Goal: Task Accomplishment & Management: Manage account settings

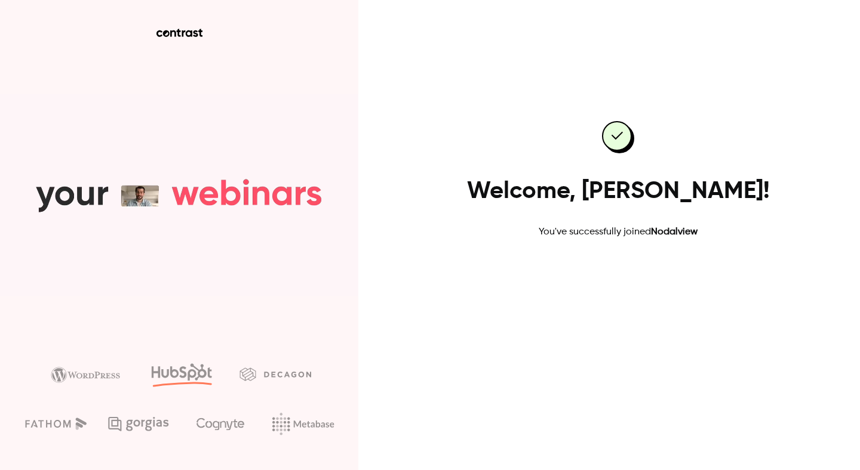
click at [609, 270] on link "Go to dashboard" at bounding box center [617, 277] width 101 height 29
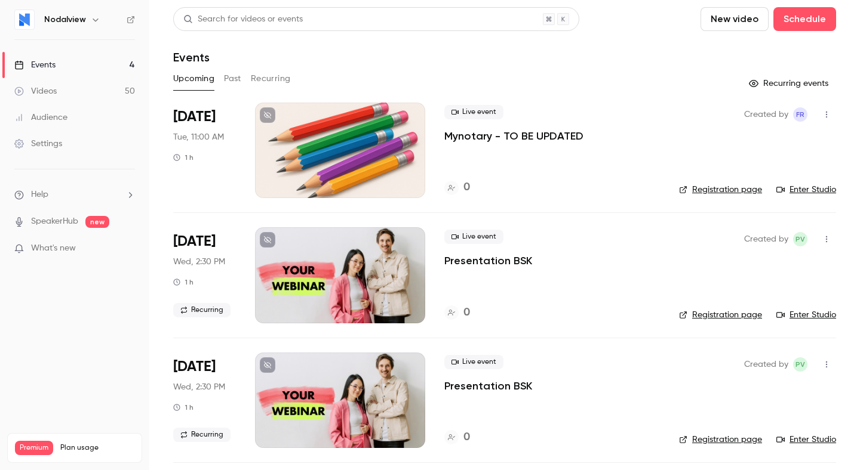
click at [64, 254] on span "What's new" at bounding box center [53, 248] width 45 height 13
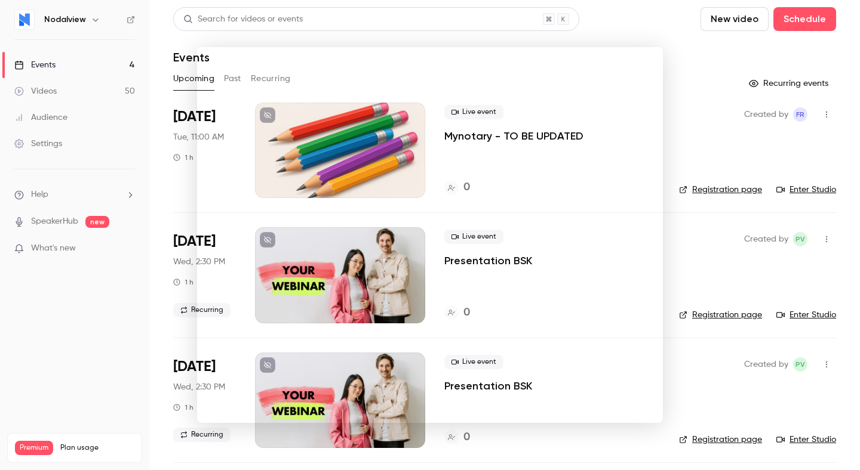
click at [727, 71] on div at bounding box center [430, 235] width 860 height 470
